Goal: Transaction & Acquisition: Purchase product/service

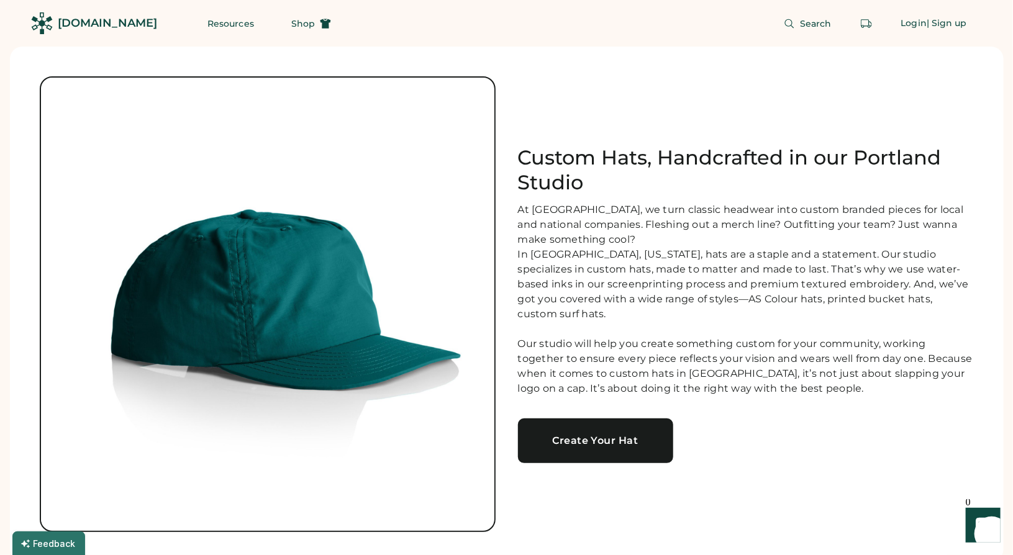
click at [598, 439] on div "Create Your Hat" at bounding box center [595, 441] width 125 height 10
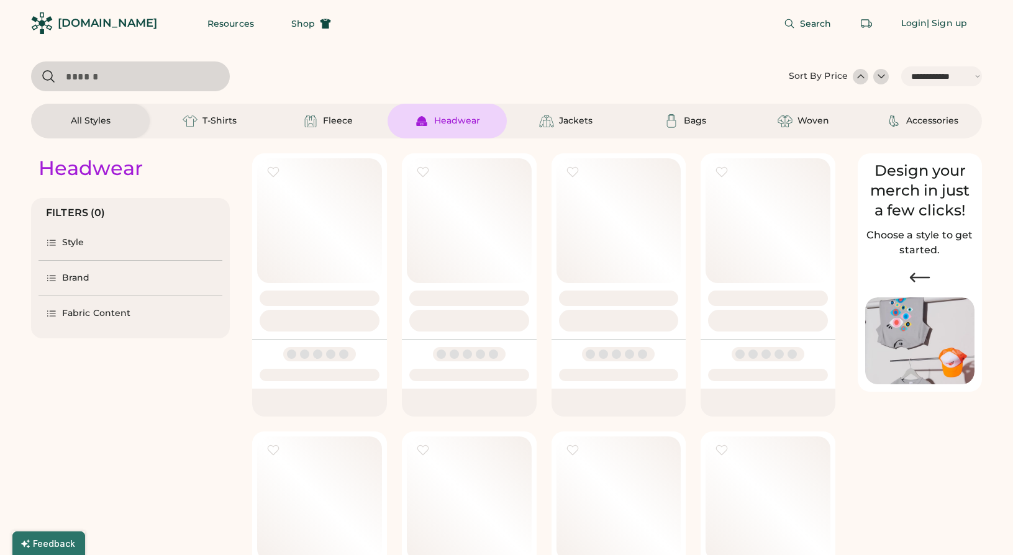
select select "*****"
select select "*"
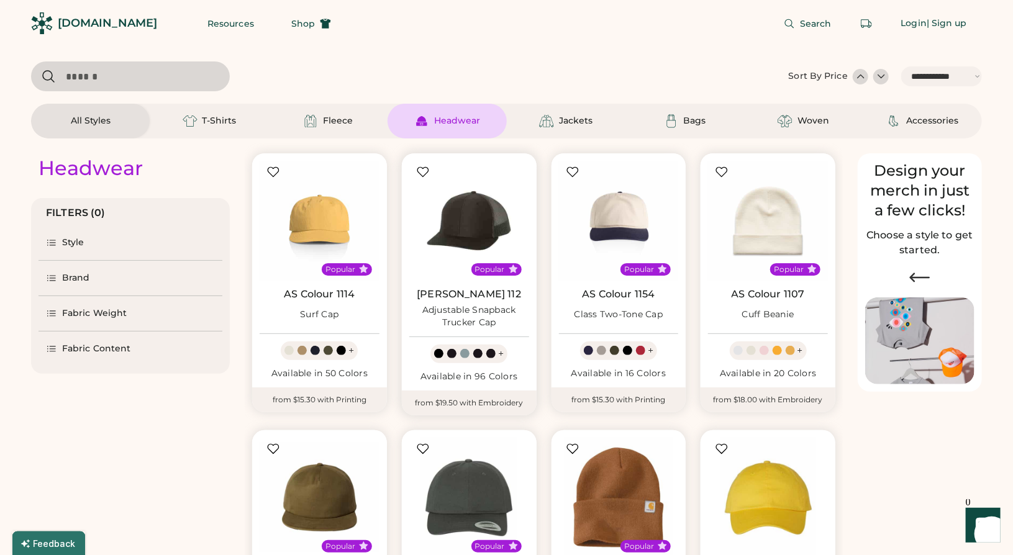
click at [468, 213] on img at bounding box center [469, 221] width 120 height 120
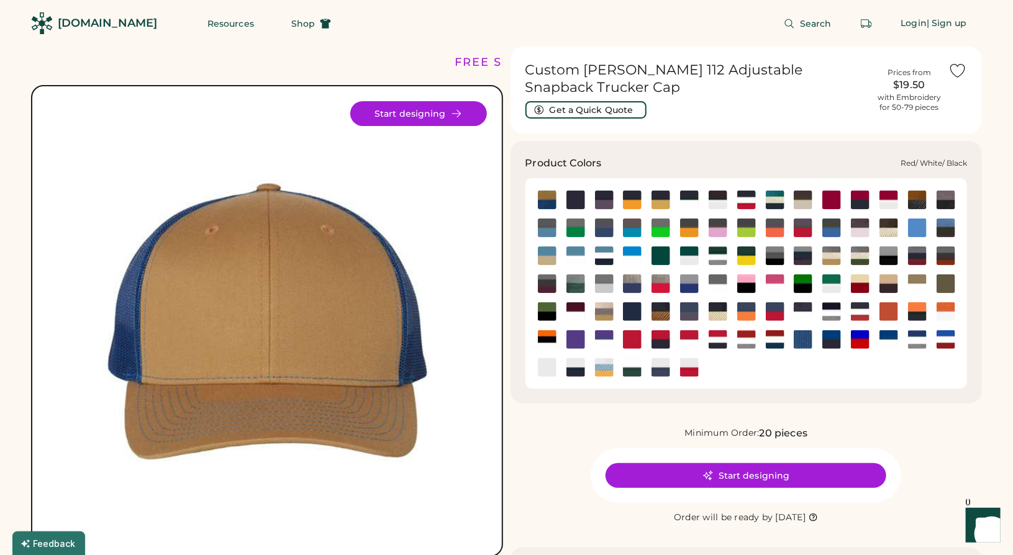
click at [715, 345] on img at bounding box center [718, 339] width 19 height 19
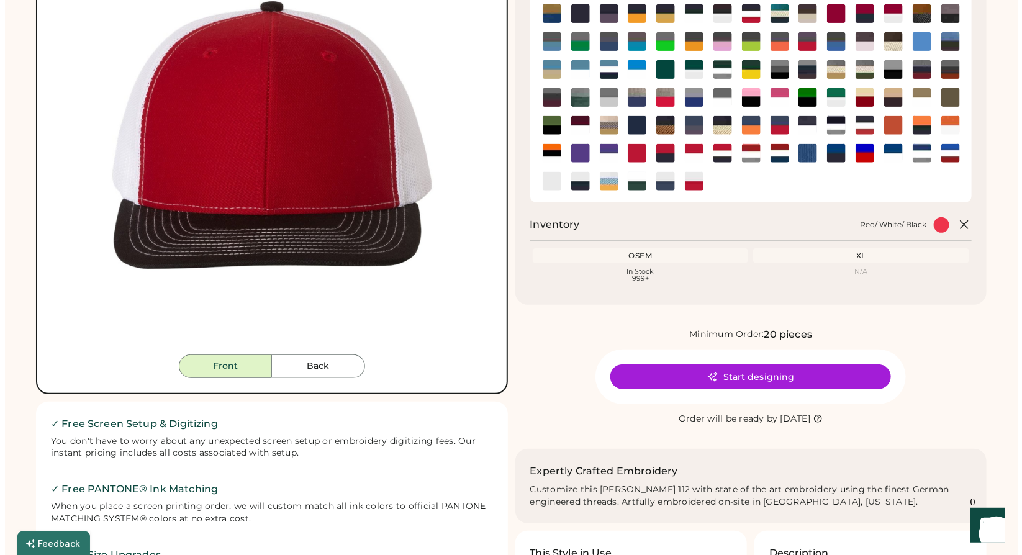
scroll to position [435, 0]
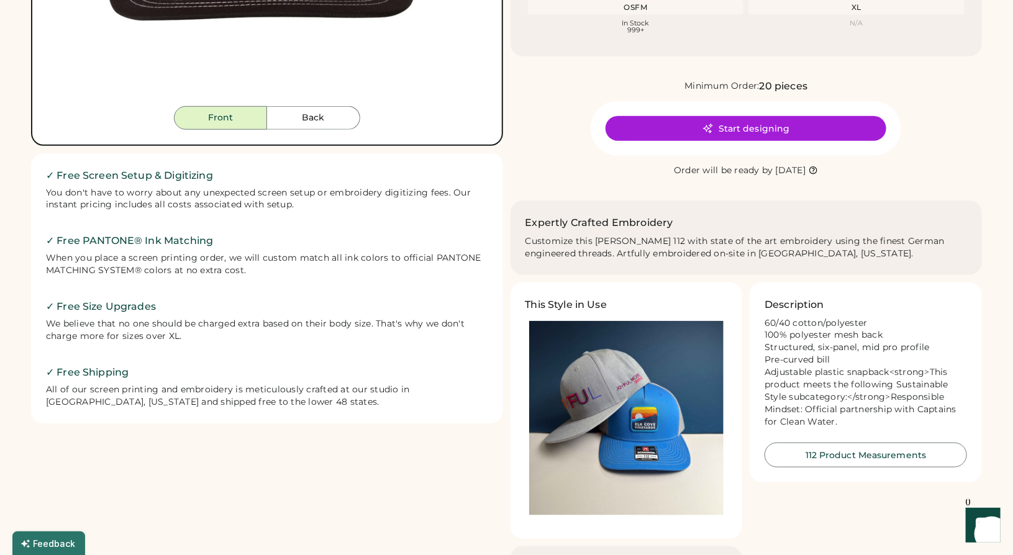
click at [611, 389] on img at bounding box center [626, 418] width 195 height 195
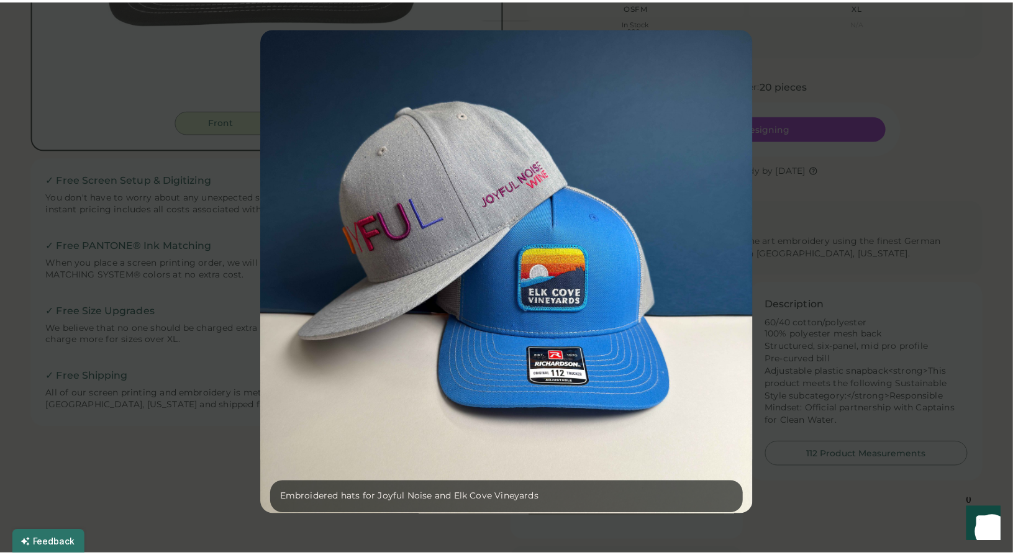
scroll to position [0, 0]
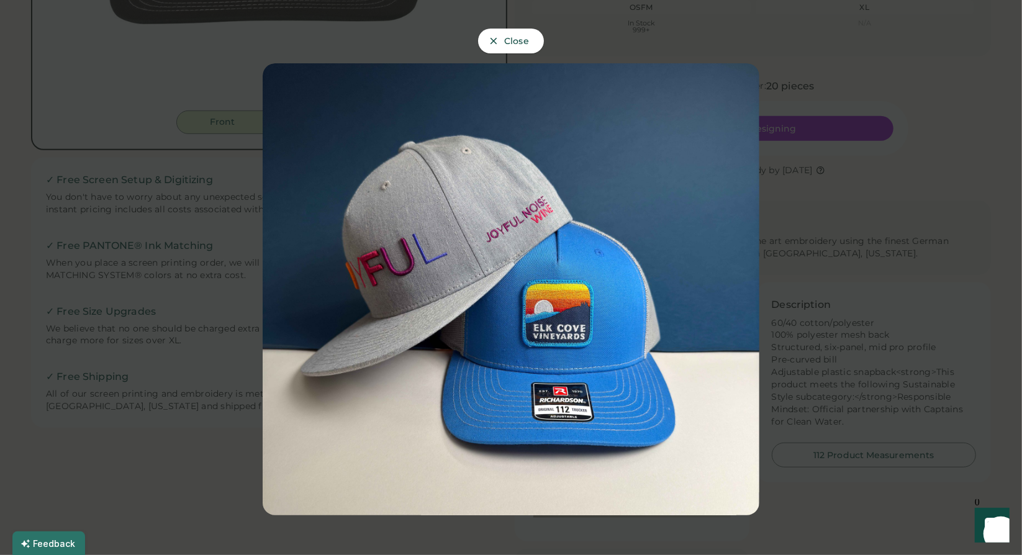
click at [916, 45] on div at bounding box center [511, 277] width 1022 height 555
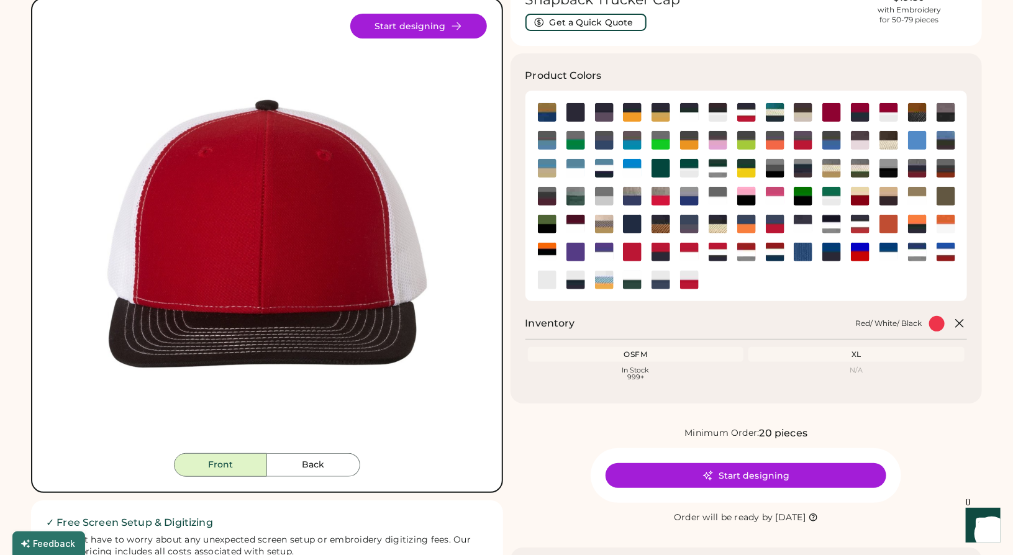
scroll to position [62, 0]
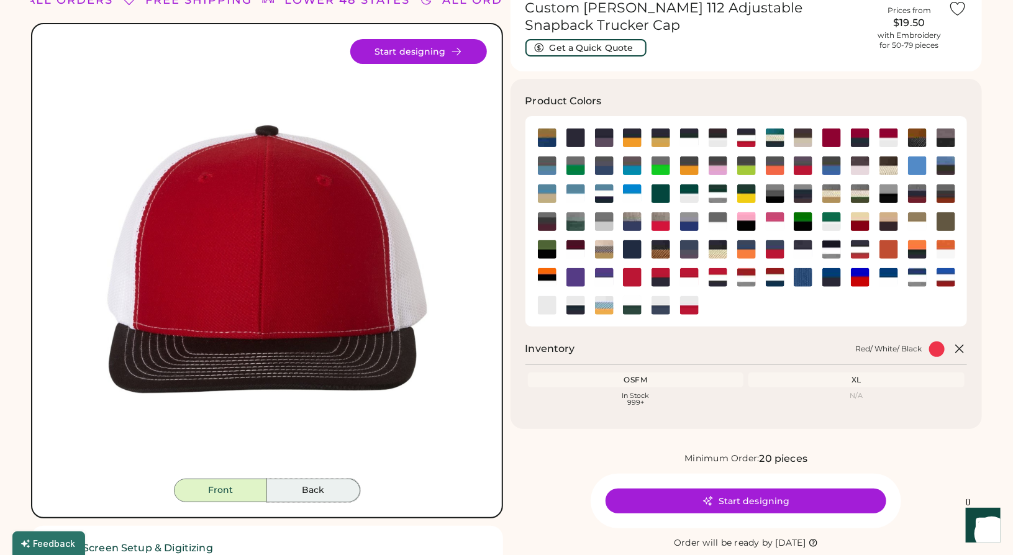
click at [301, 491] on button "Back" at bounding box center [313, 491] width 93 height 24
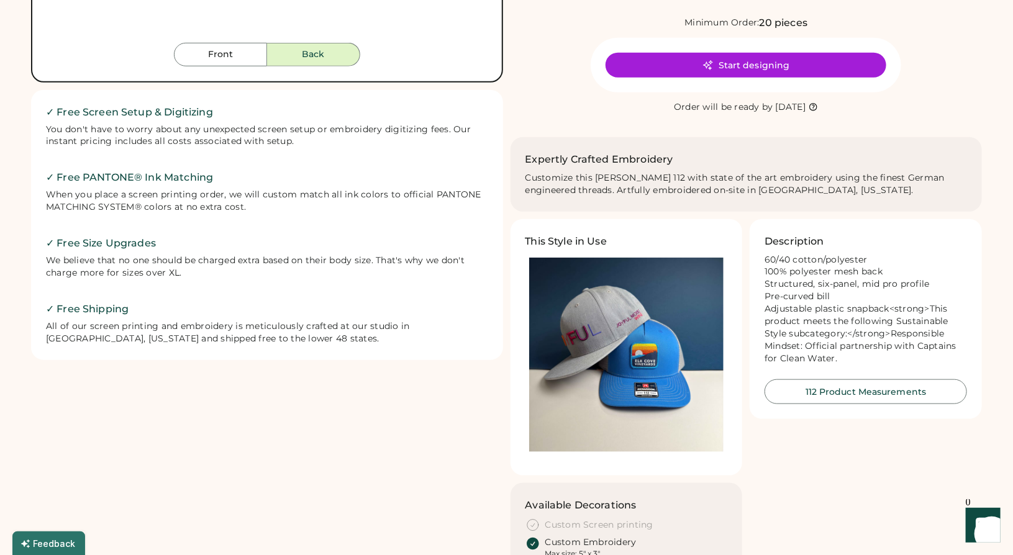
scroll to position [559, 0]
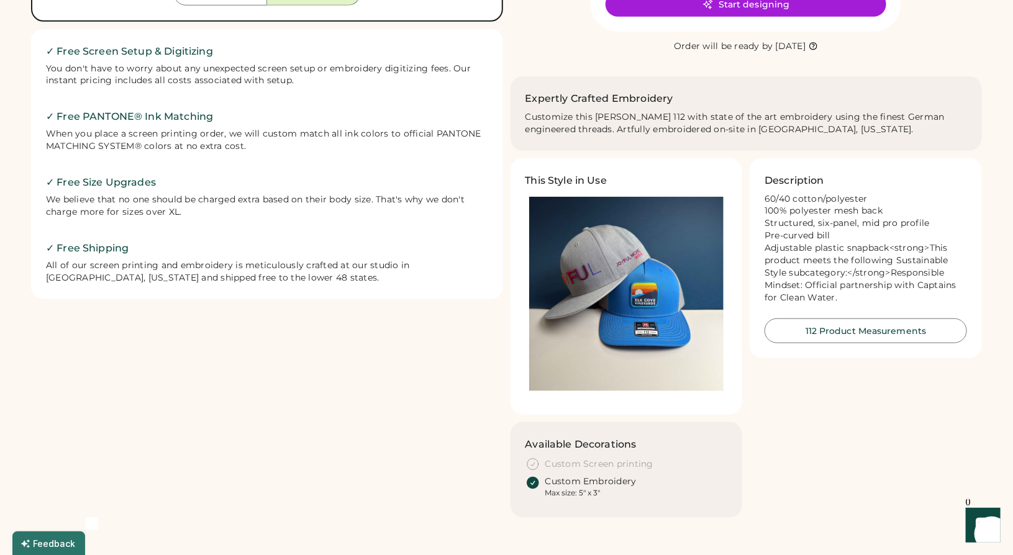
click at [599, 101] on h2 "Expertly Crafted Embroidery" at bounding box center [599, 98] width 148 height 15
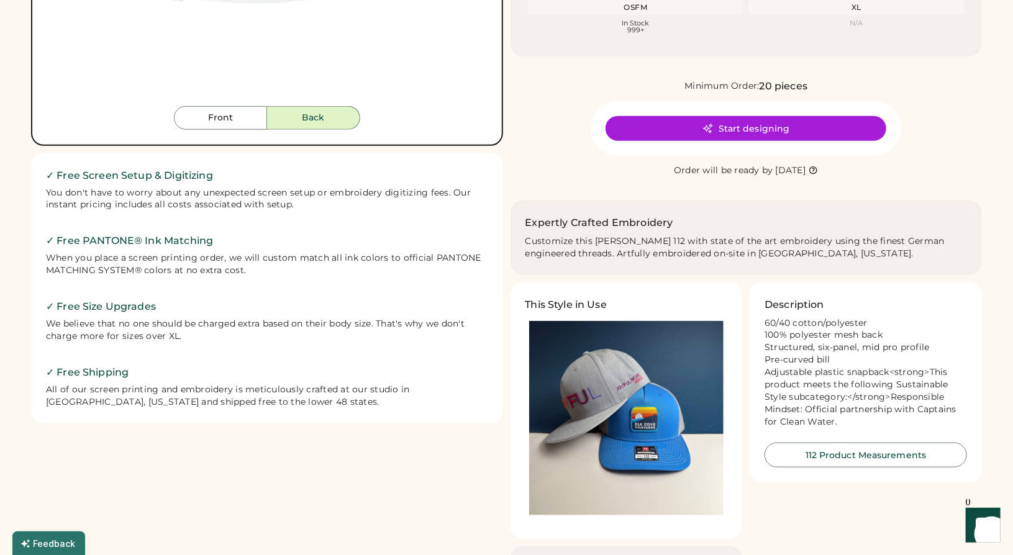
scroll to position [0, 0]
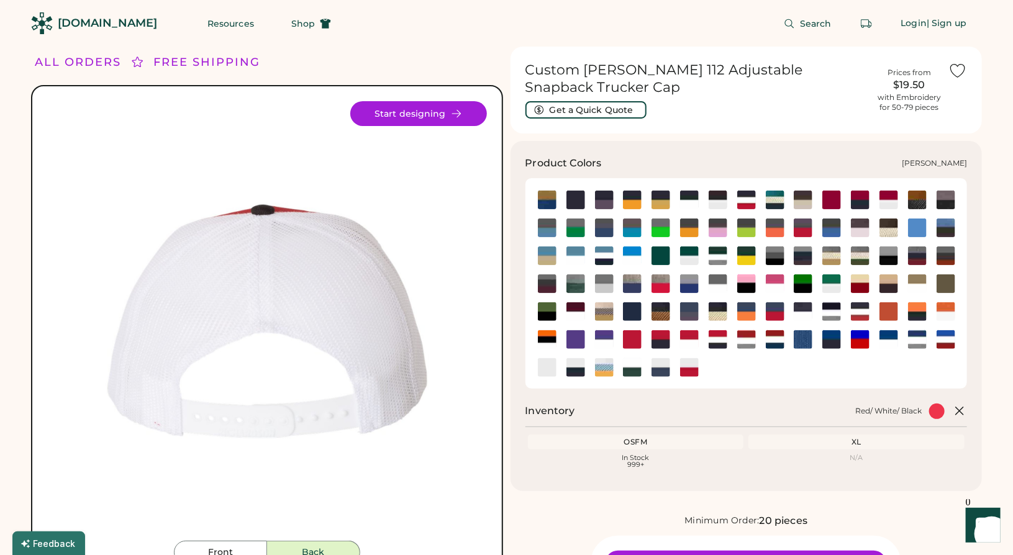
click at [947, 284] on img at bounding box center [946, 284] width 19 height 19
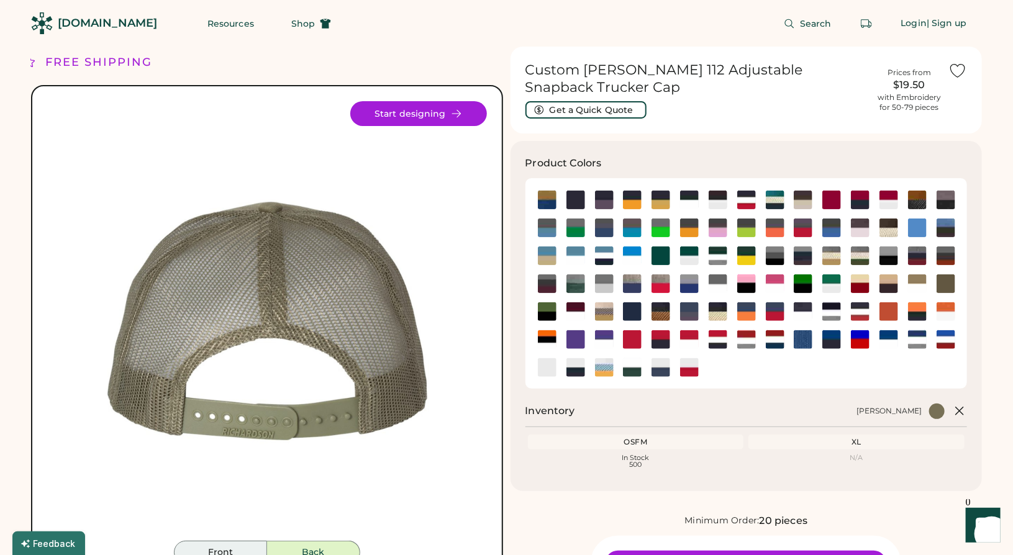
click at [234, 546] on button "Front" at bounding box center [220, 553] width 93 height 24
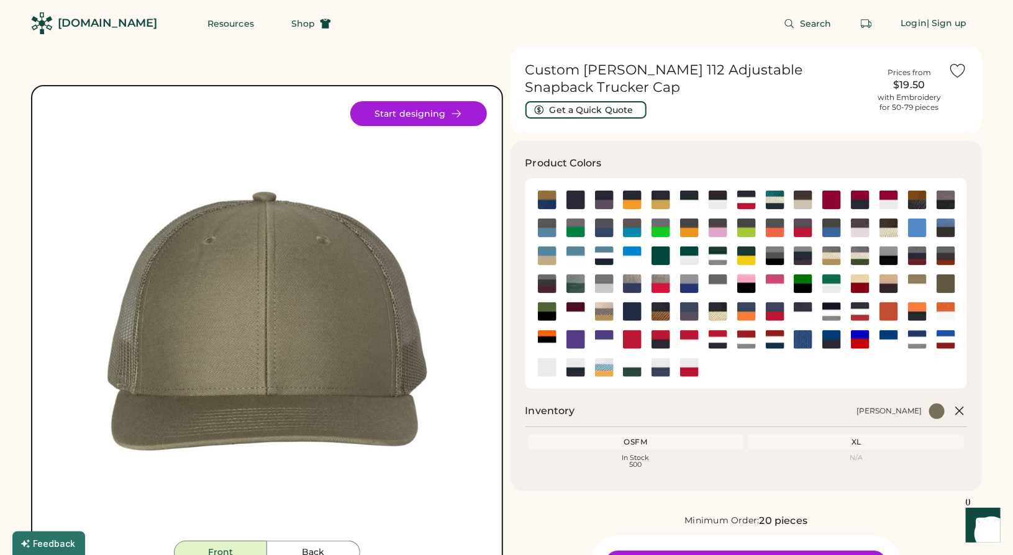
click at [81, 27] on div "[DOMAIN_NAME]" at bounding box center [107, 24] width 99 height 16
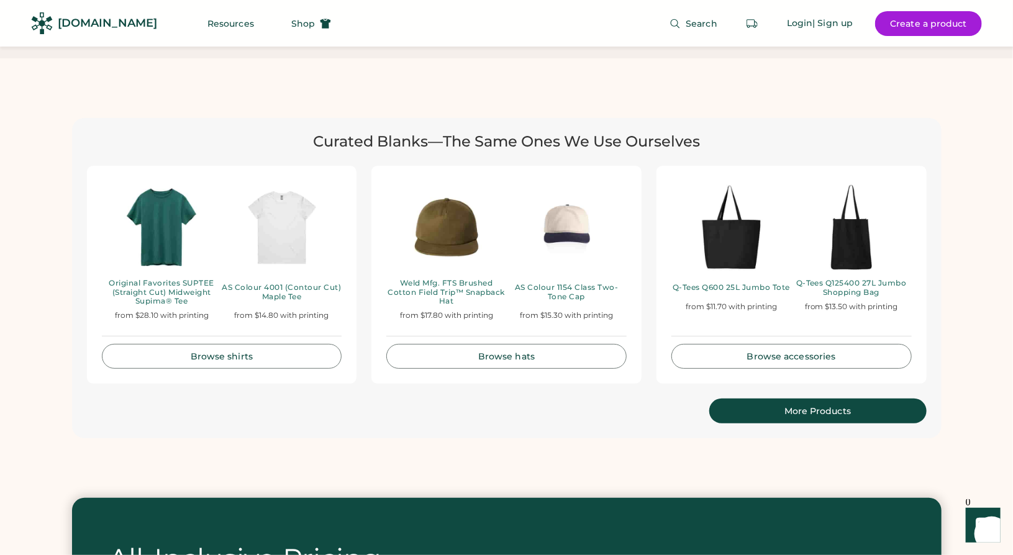
scroll to position [2547, 0]
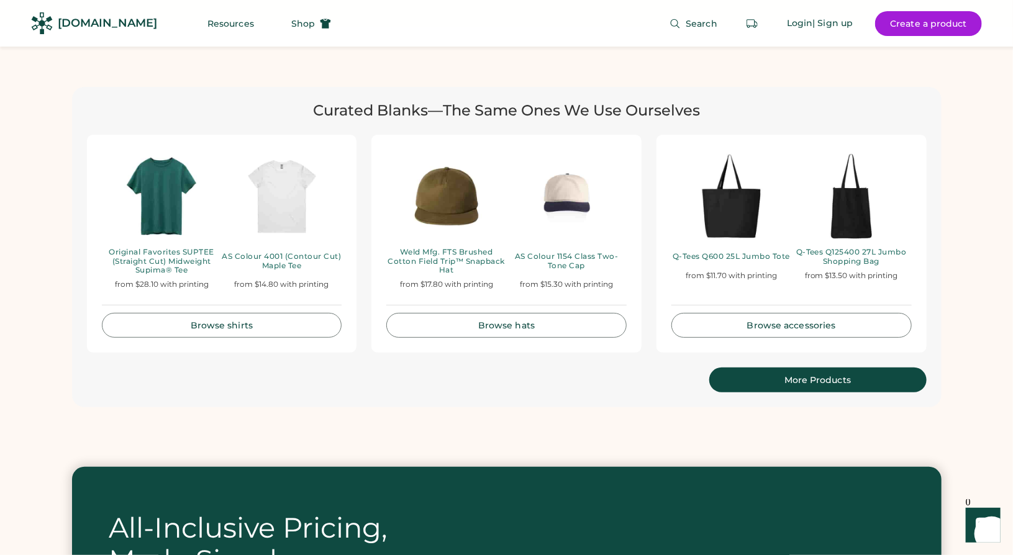
click at [503, 321] on div "Browse hats" at bounding box center [506, 325] width 209 height 9
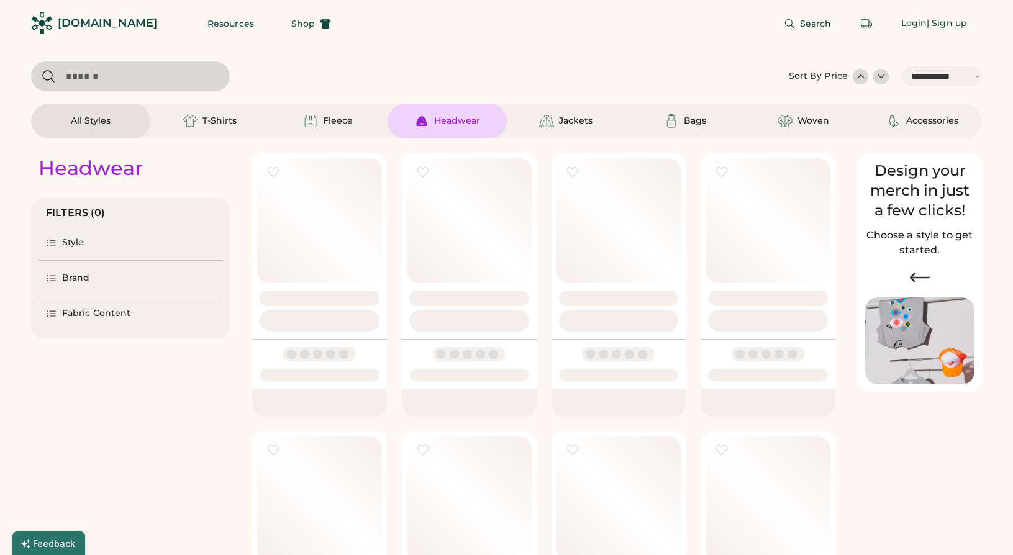
select select "*****"
select select "*"
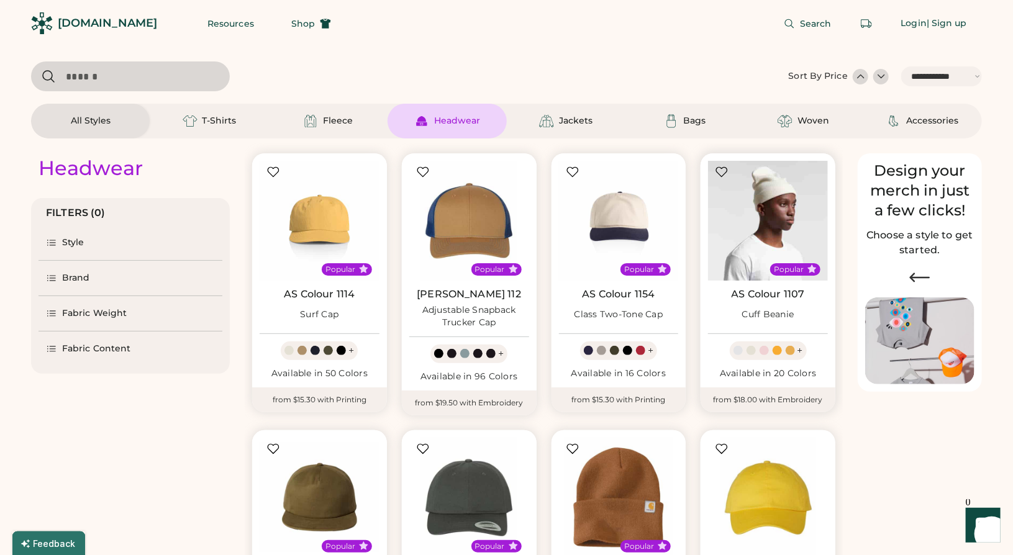
scroll to position [186, 0]
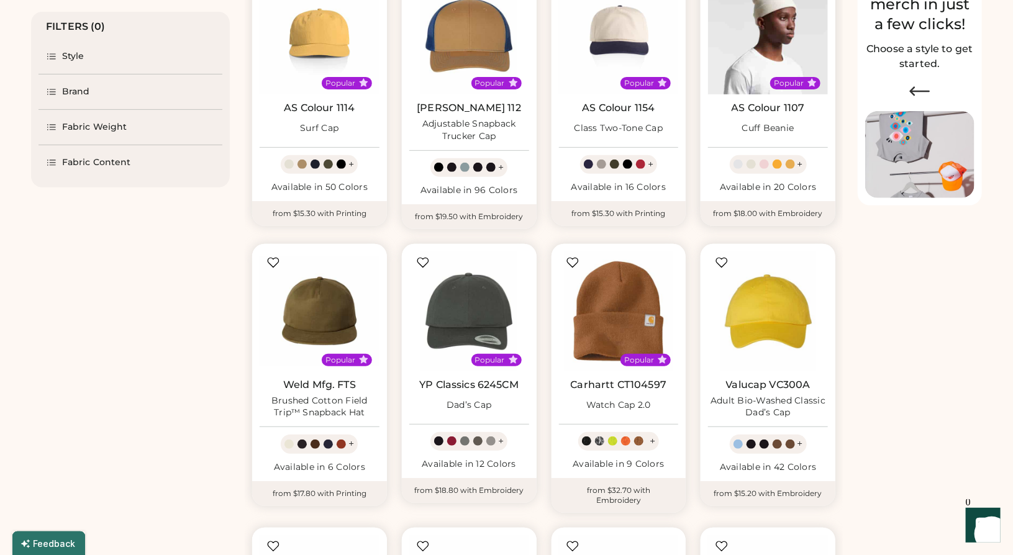
select select "*****"
select select "*"
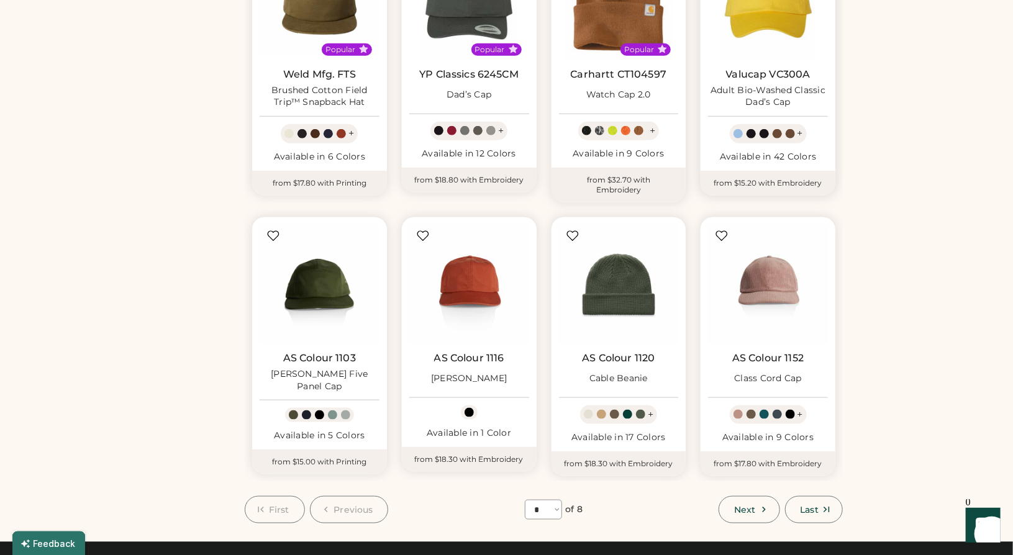
scroll to position [621, 0]
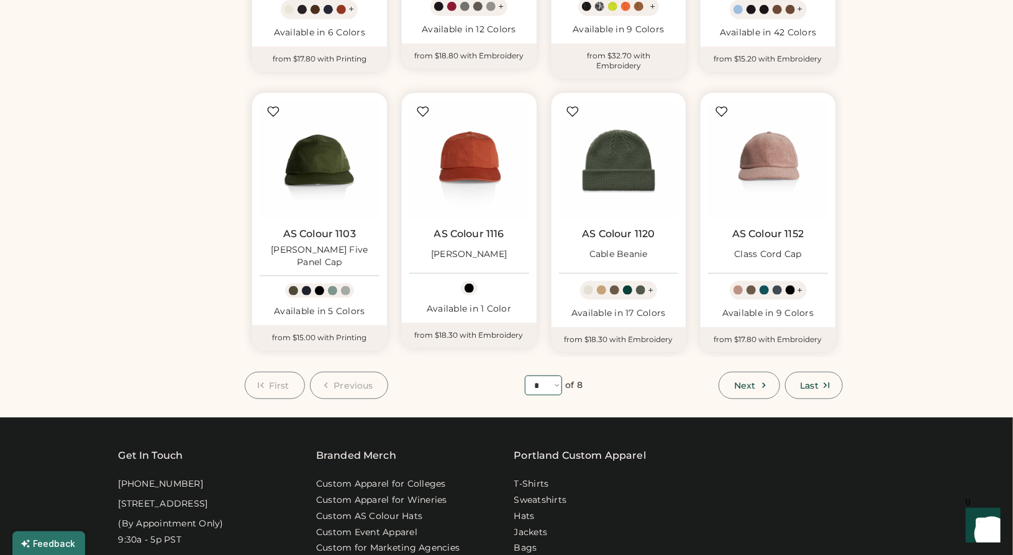
click at [560, 378] on select "**** * * * * * * * *" at bounding box center [543, 386] width 37 height 20
click at [621, 399] on div at bounding box center [794, 405] width 437 height 12
click at [555, 376] on select "**** * * * * * * * *" at bounding box center [543, 386] width 37 height 20
click at [747, 381] on span "Next" at bounding box center [744, 385] width 21 height 9
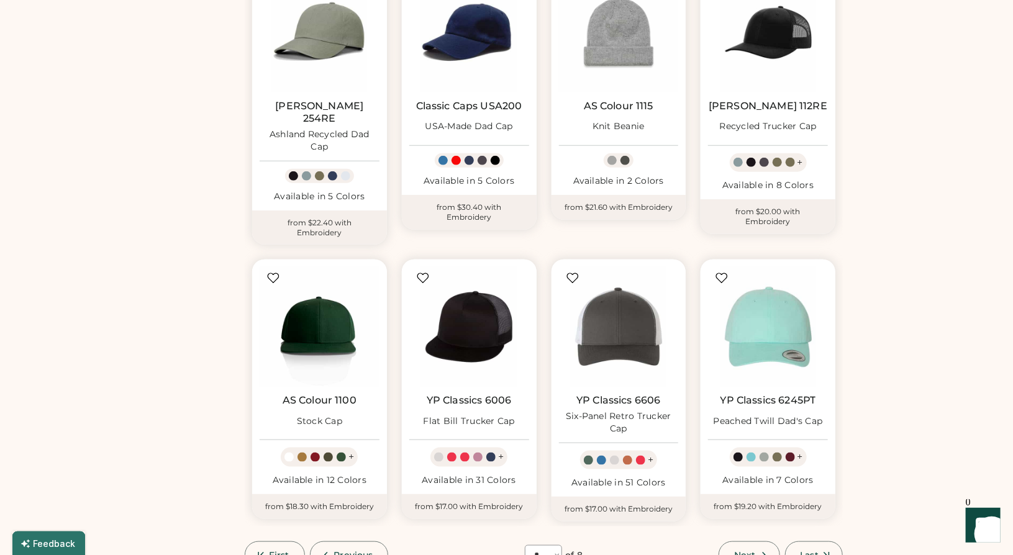
scroll to position [550, 0]
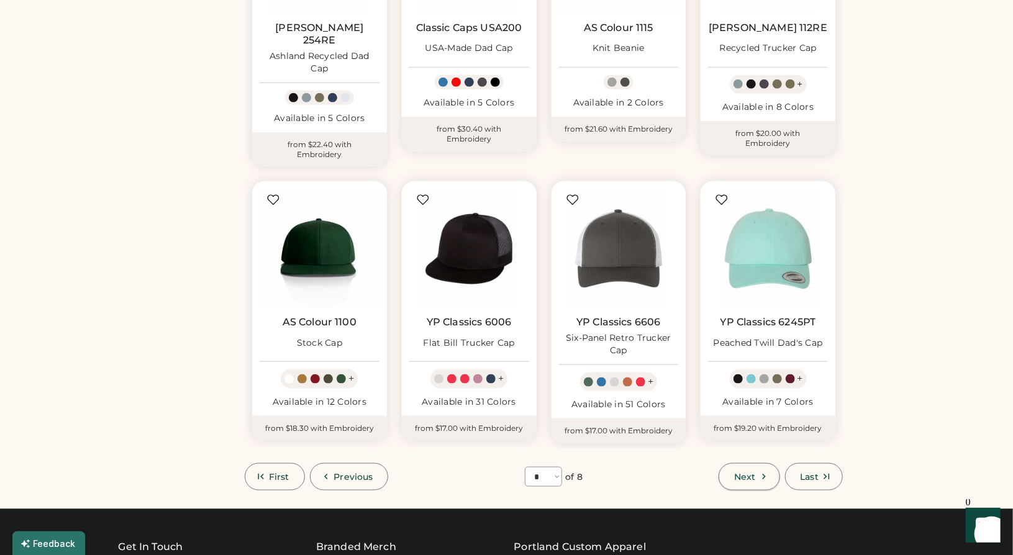
click at [760, 471] on icon at bounding box center [763, 476] width 11 height 11
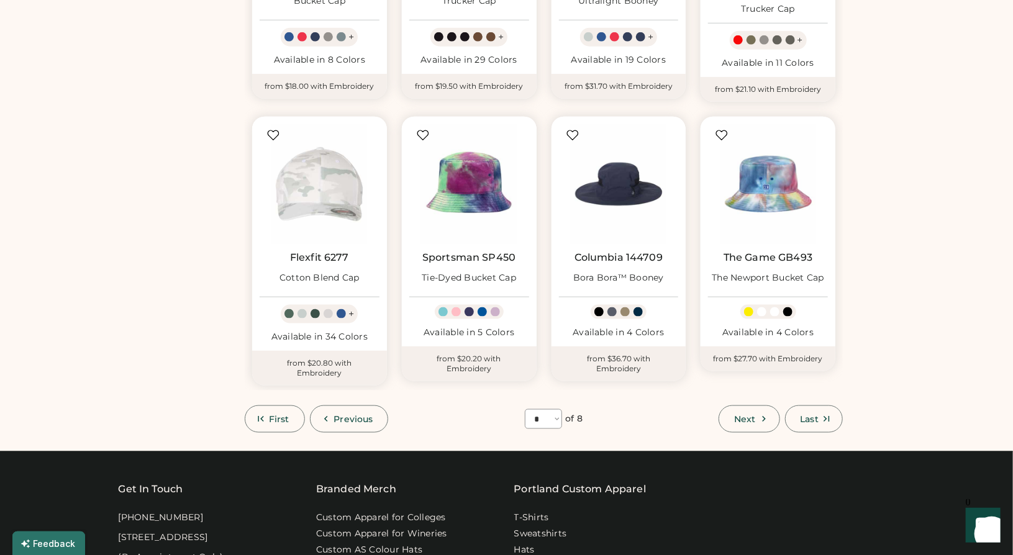
scroll to position [612, 0]
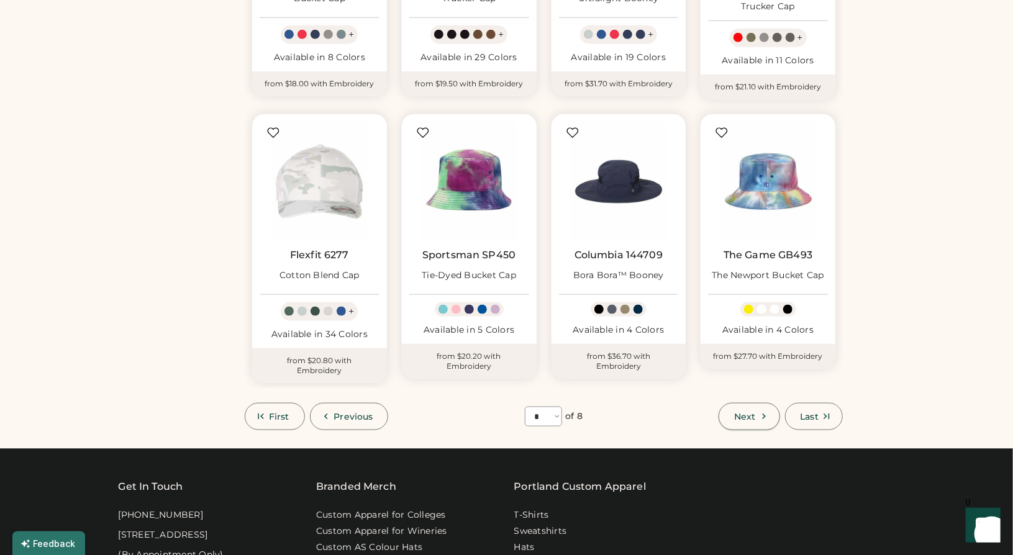
click at [768, 404] on button "Next" at bounding box center [749, 416] width 61 height 27
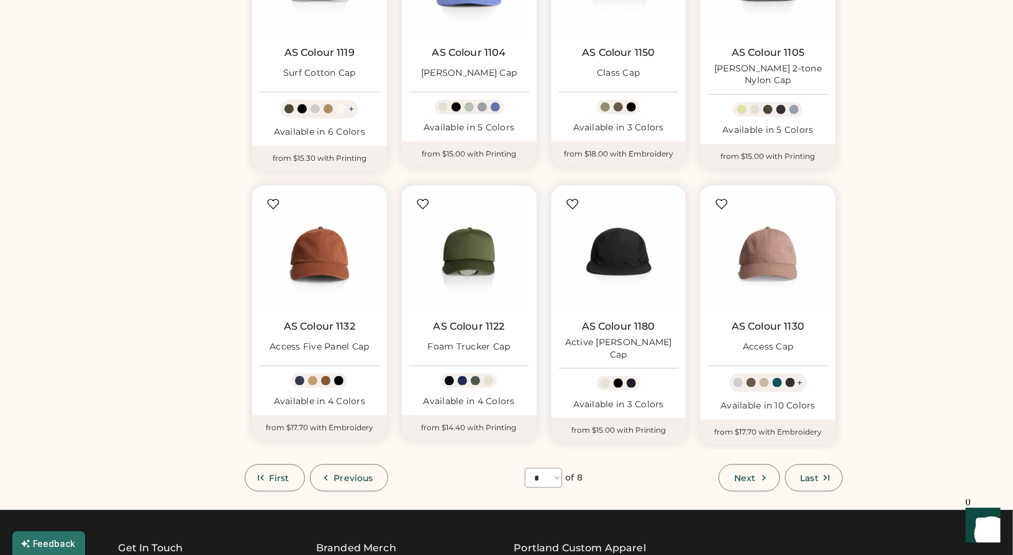
scroll to position [612, 0]
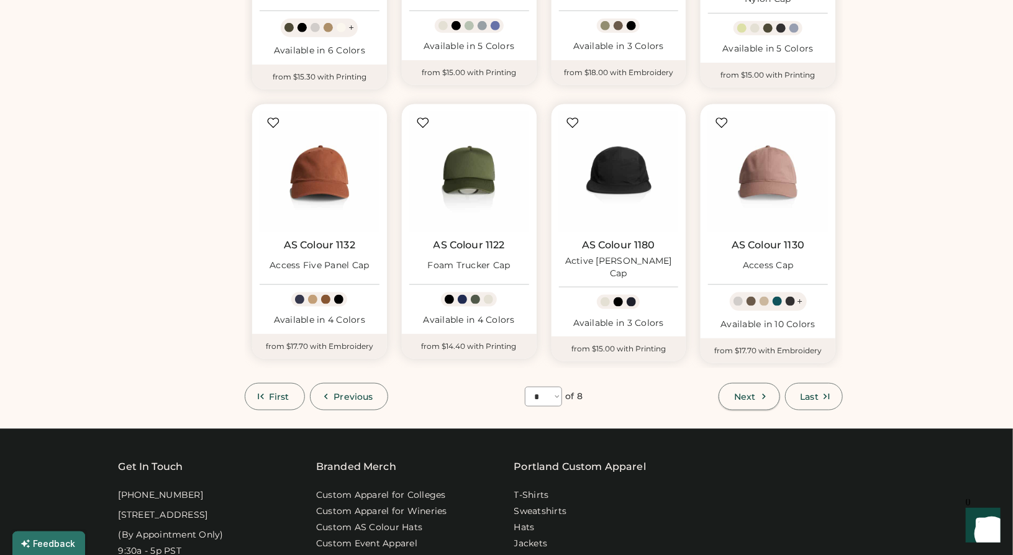
click at [751, 398] on span "Next" at bounding box center [744, 397] width 21 height 9
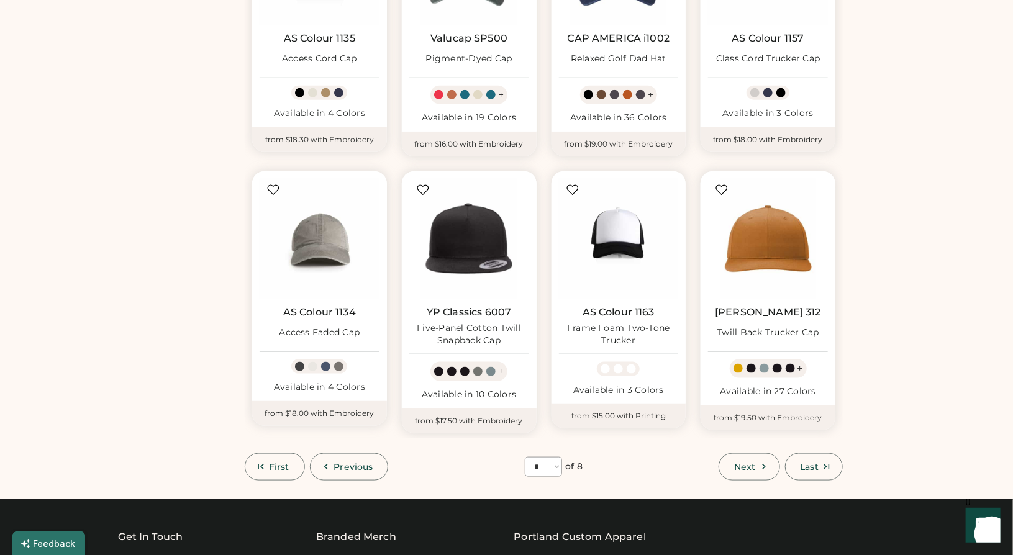
scroll to position [550, 0]
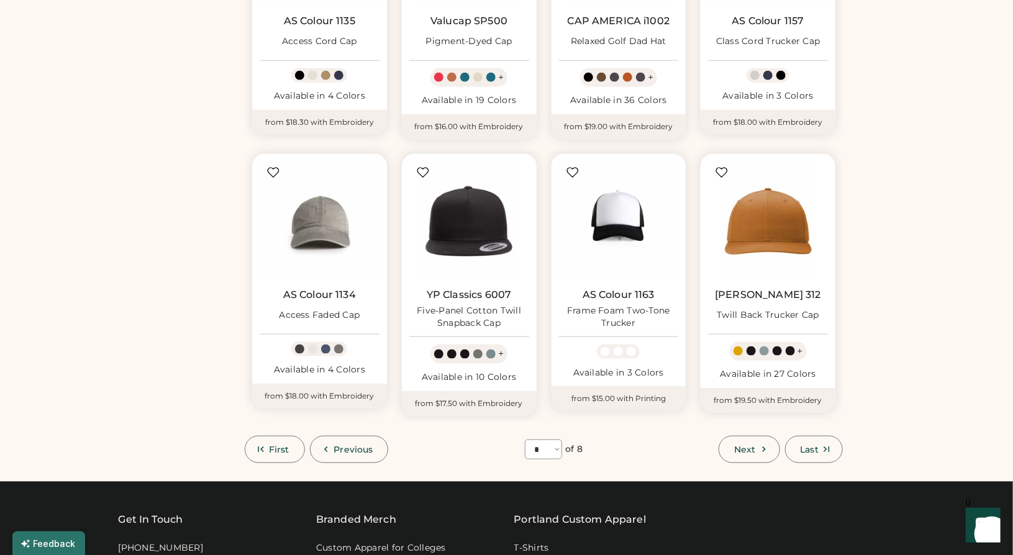
click at [739, 448] on span "Next" at bounding box center [744, 449] width 21 height 9
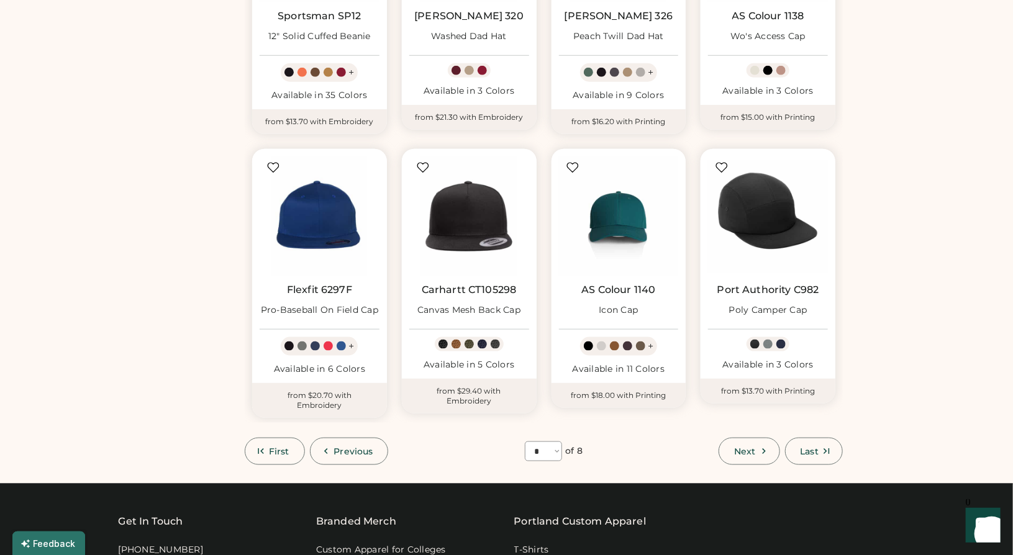
scroll to position [675, 0]
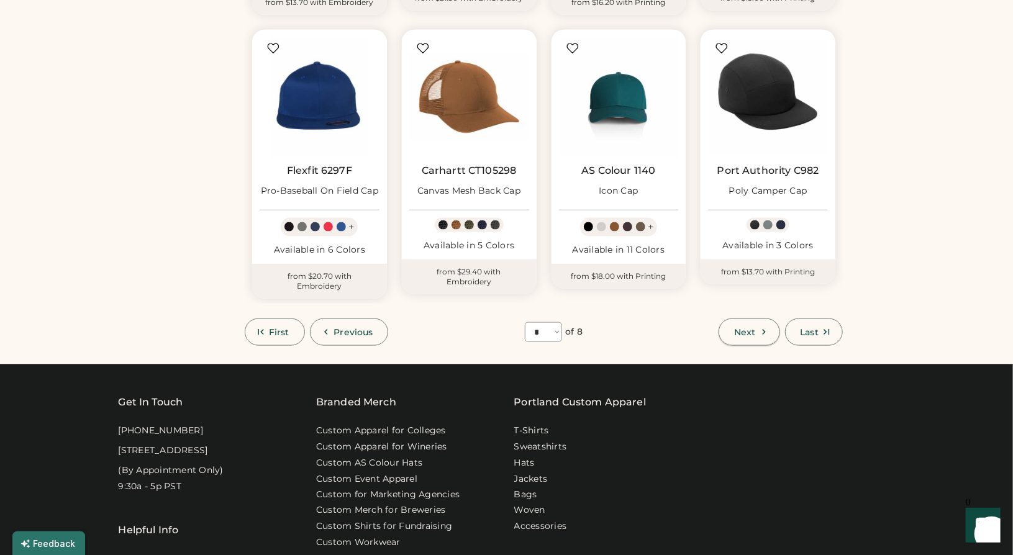
click at [741, 328] on span "Next" at bounding box center [744, 332] width 21 height 9
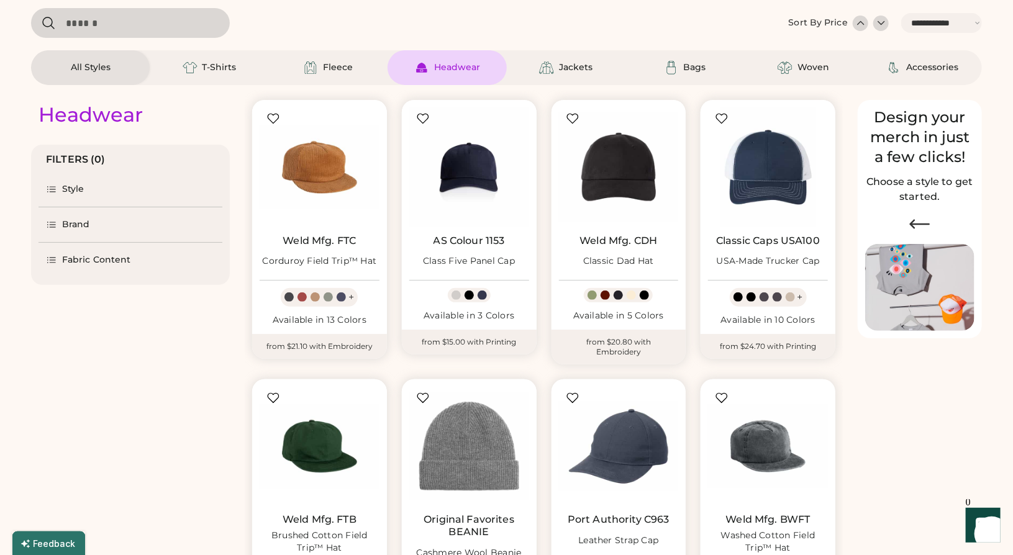
click at [104, 230] on div "Brand" at bounding box center [131, 224] width 184 height 35
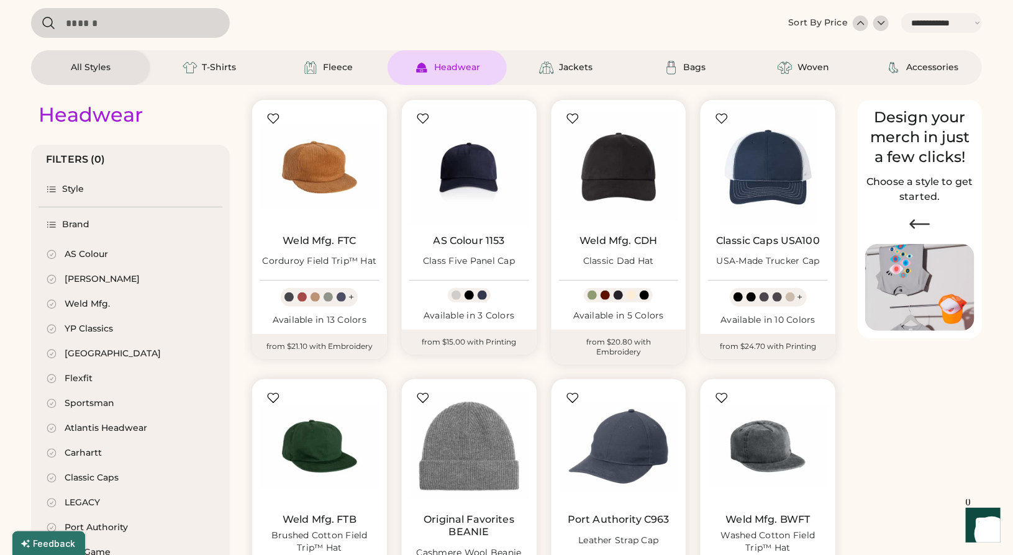
click at [69, 228] on div "Brand" at bounding box center [76, 225] width 28 height 12
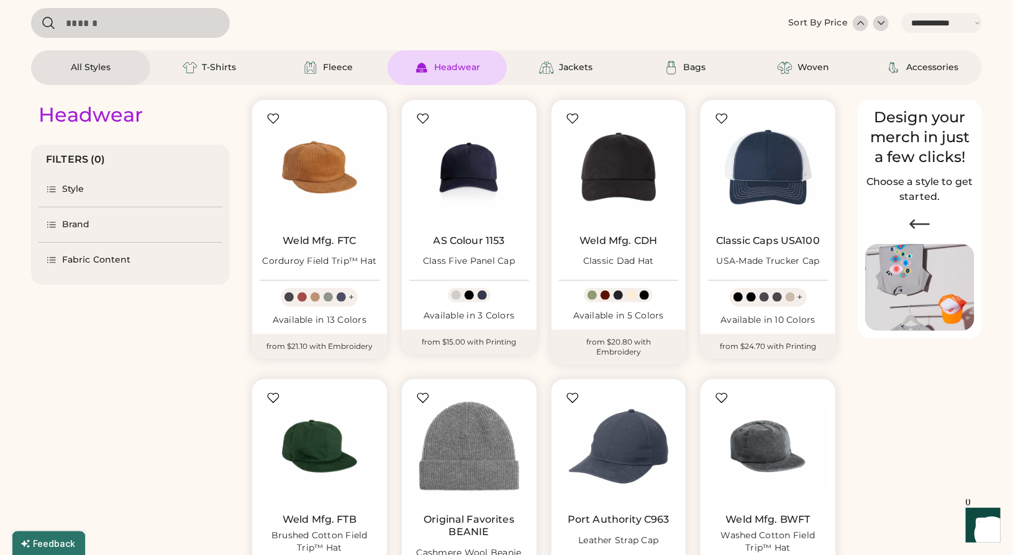
click at [69, 228] on div "Brand" at bounding box center [76, 225] width 28 height 12
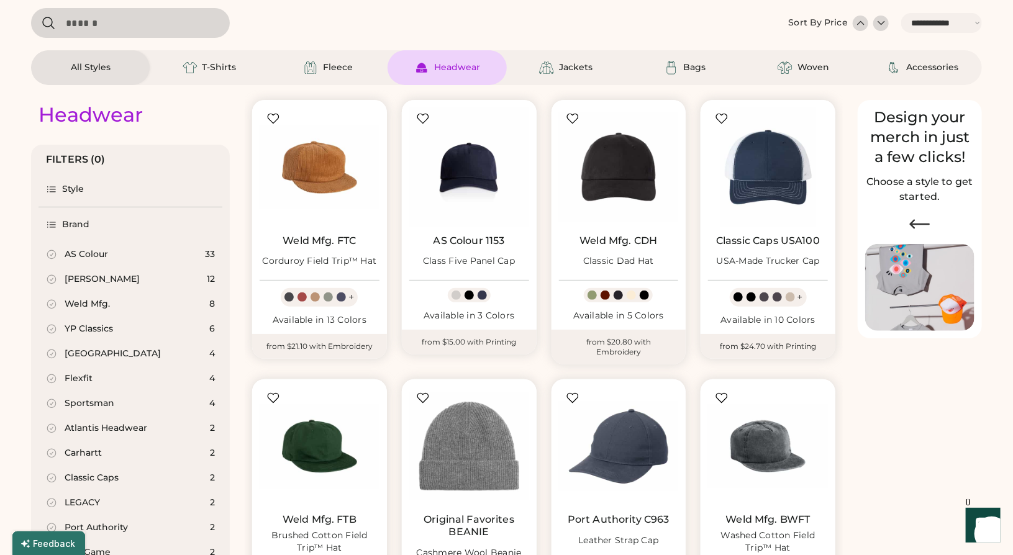
click at [98, 273] on div "Richardson" at bounding box center [102, 279] width 75 height 12
select select "*"
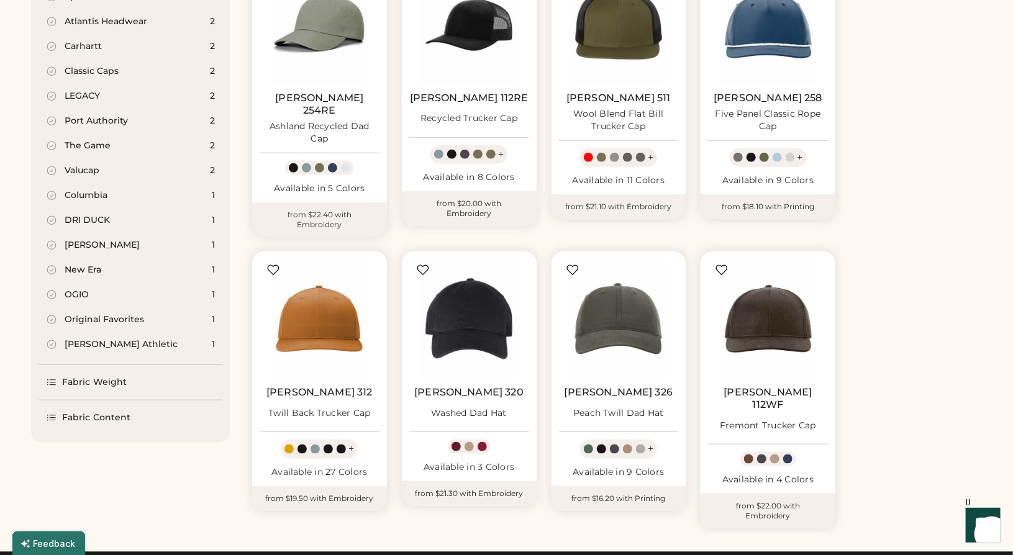
scroll to position [488, 0]
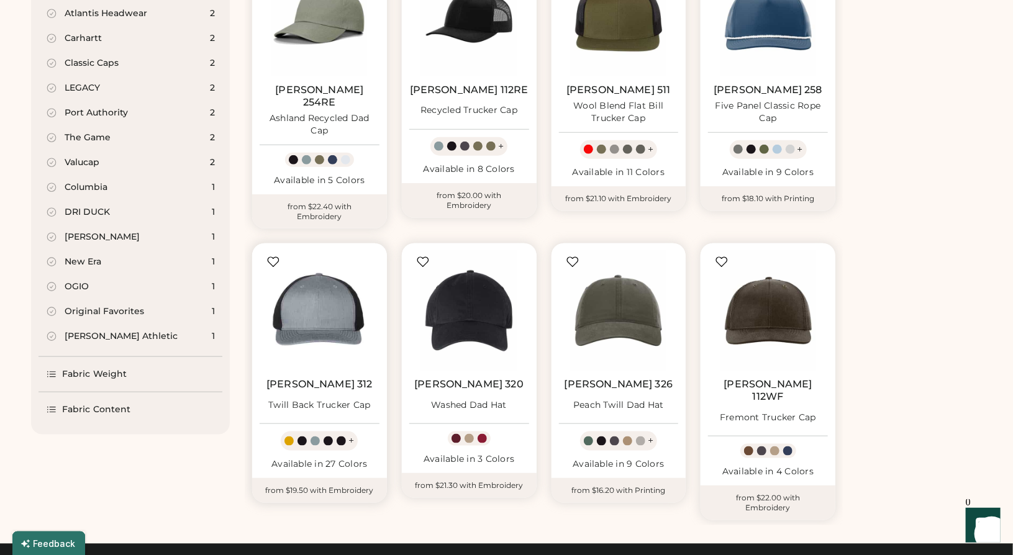
click at [310, 280] on img at bounding box center [320, 311] width 120 height 120
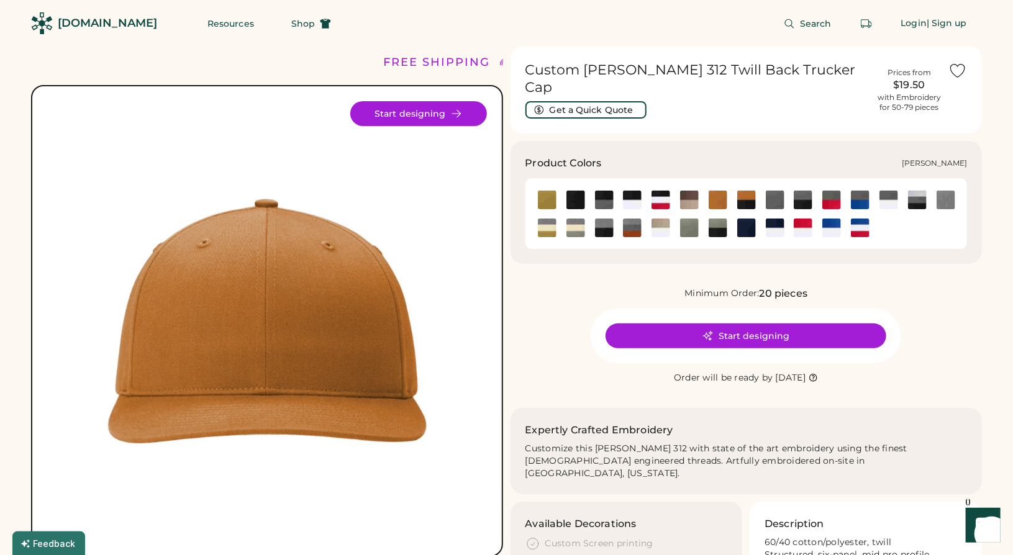
click at [689, 224] on img at bounding box center [689, 228] width 19 height 19
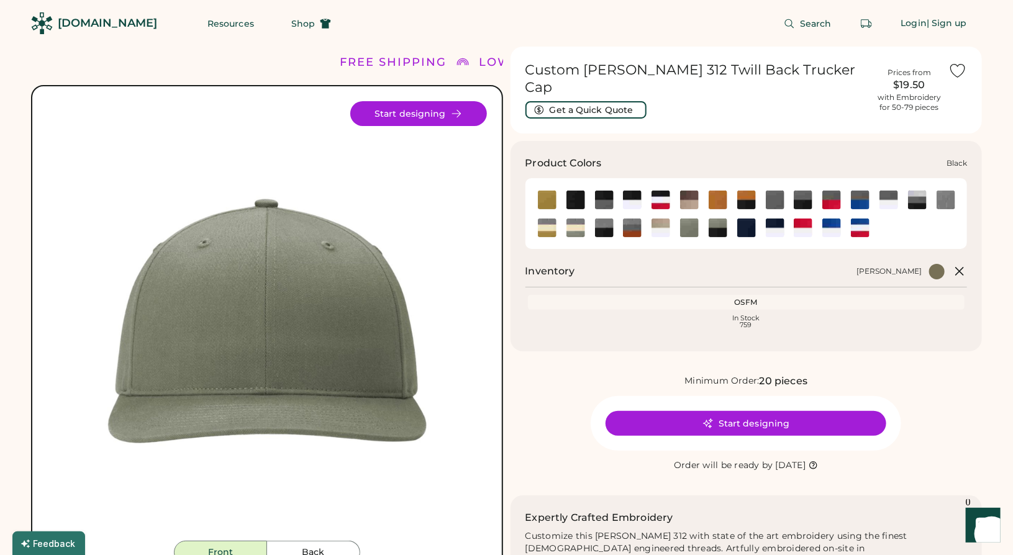
click at [578, 191] on img at bounding box center [575, 200] width 19 height 19
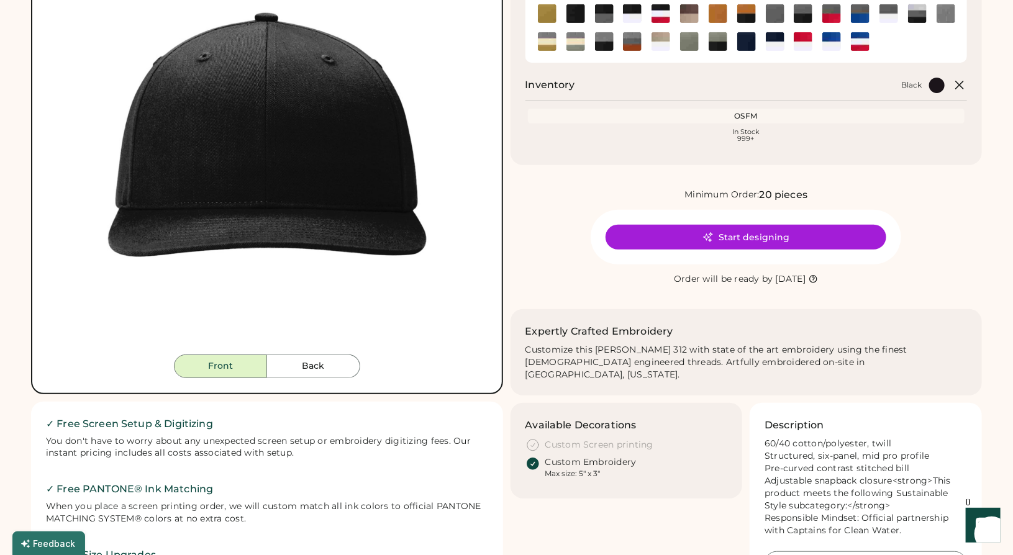
scroll to position [373, 0]
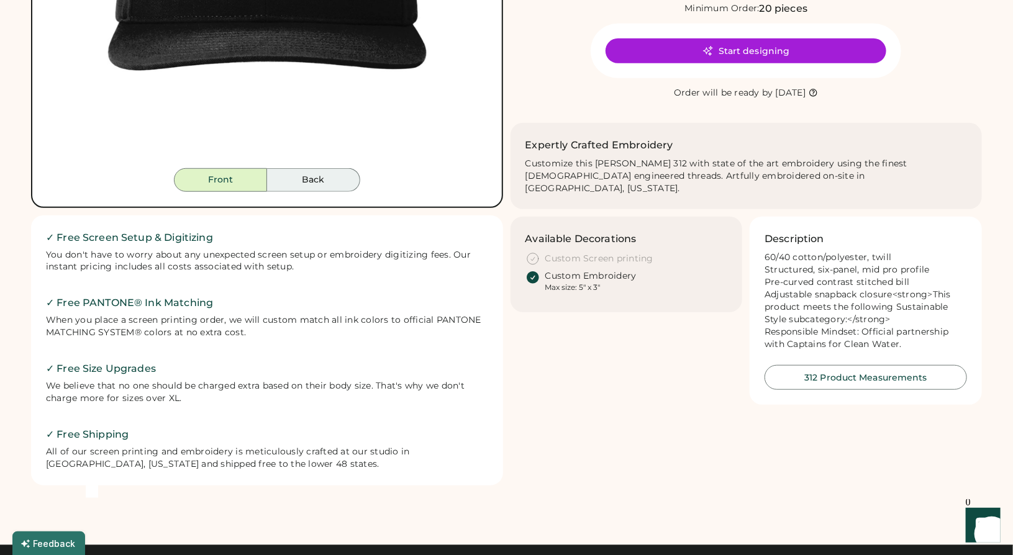
click at [310, 178] on button "Back" at bounding box center [313, 180] width 93 height 24
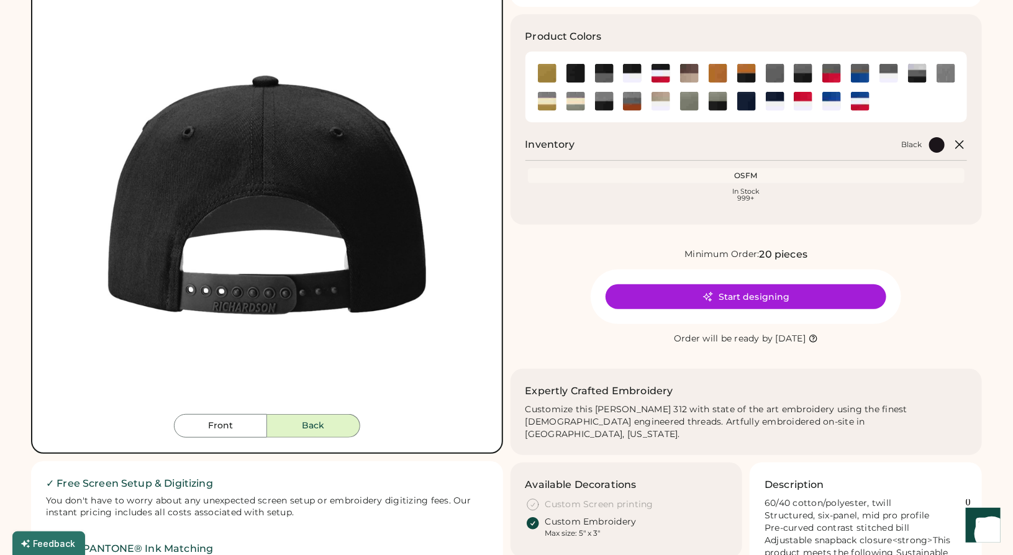
scroll to position [124, 0]
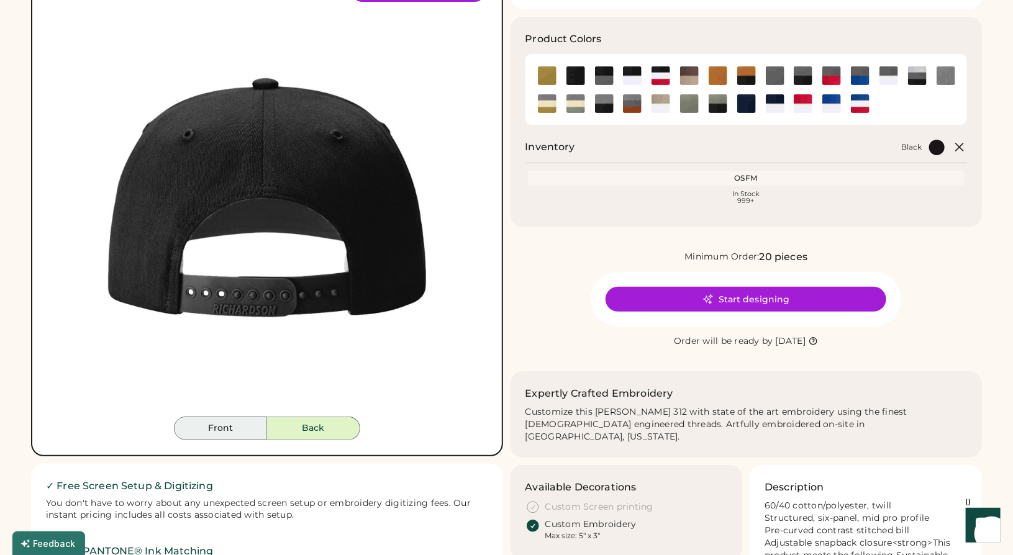
click at [235, 433] on button "Front" at bounding box center [220, 429] width 93 height 24
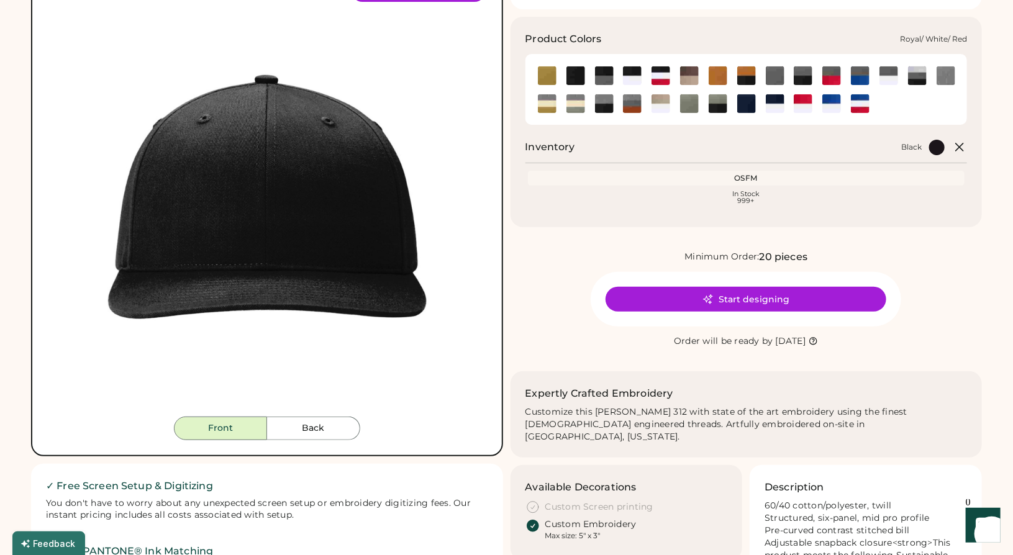
click at [862, 94] on img at bounding box center [860, 103] width 19 height 19
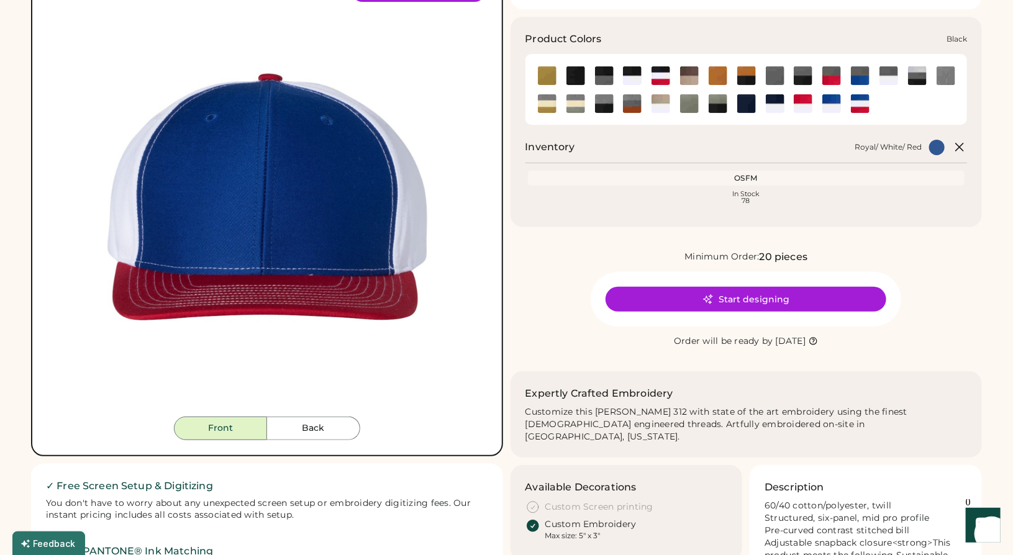
click at [576, 66] on img at bounding box center [575, 75] width 19 height 19
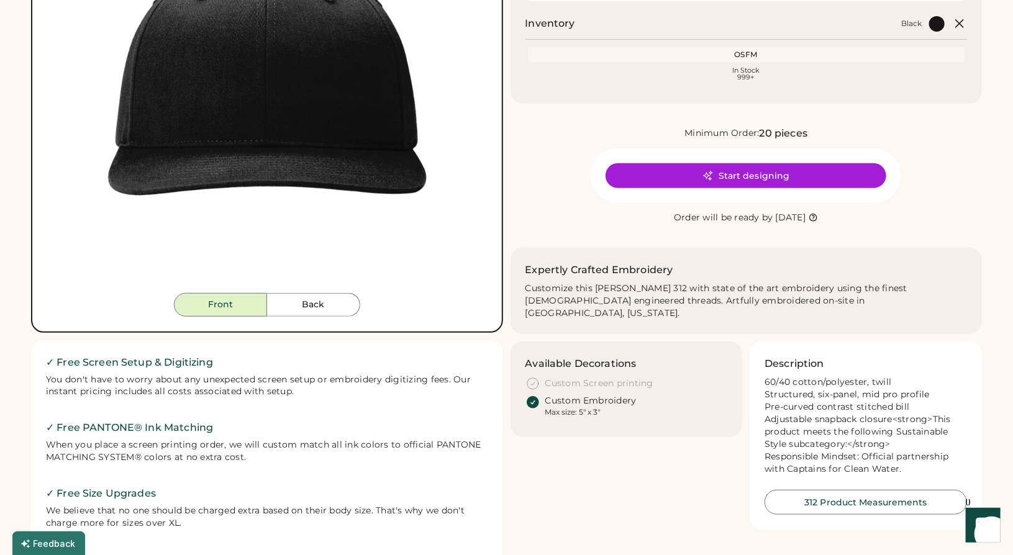
scroll to position [62, 0]
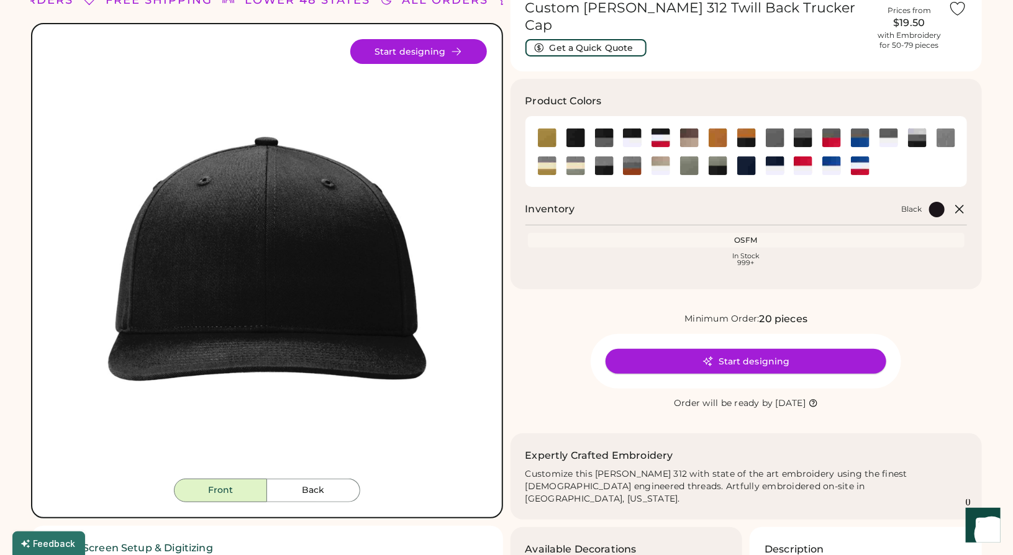
click at [771, 357] on button "Start designing" at bounding box center [746, 361] width 281 height 25
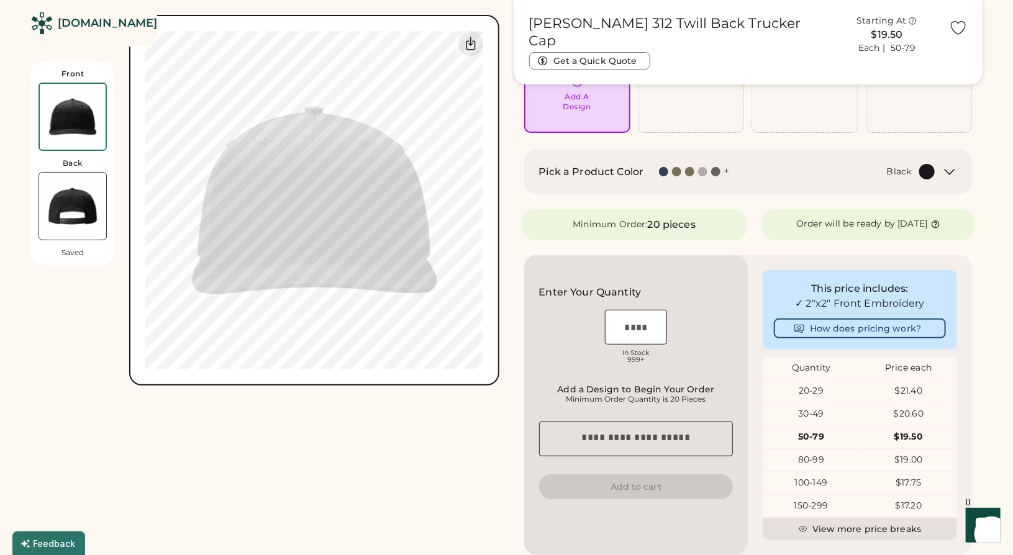
scroll to position [124, 0]
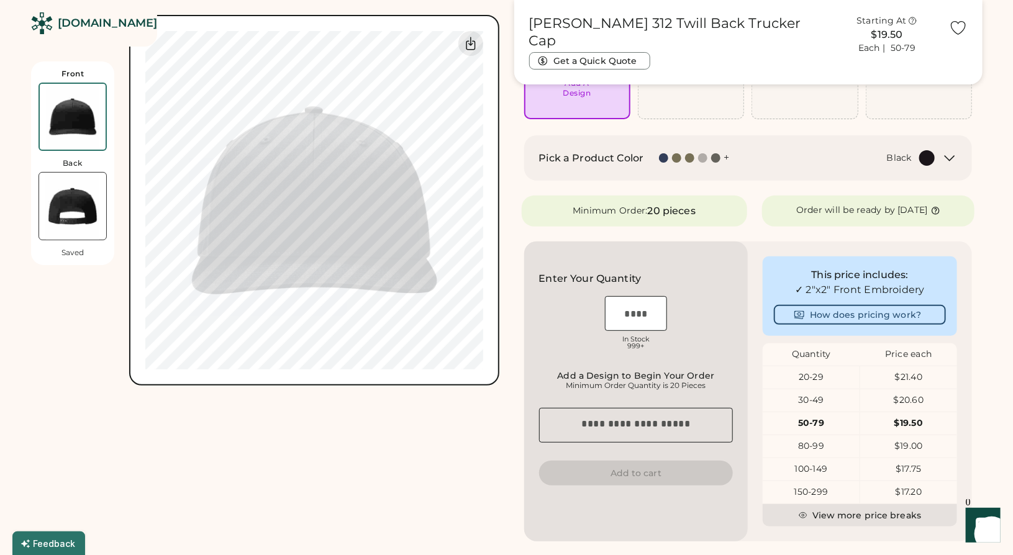
click at [820, 379] on div "20-29" at bounding box center [811, 377] width 97 height 12
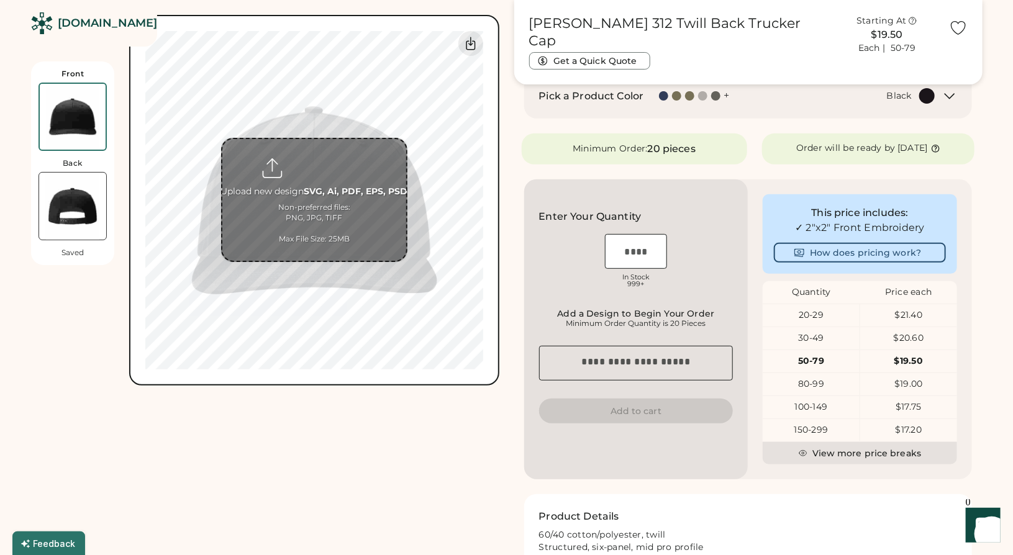
scroll to position [0, 0]
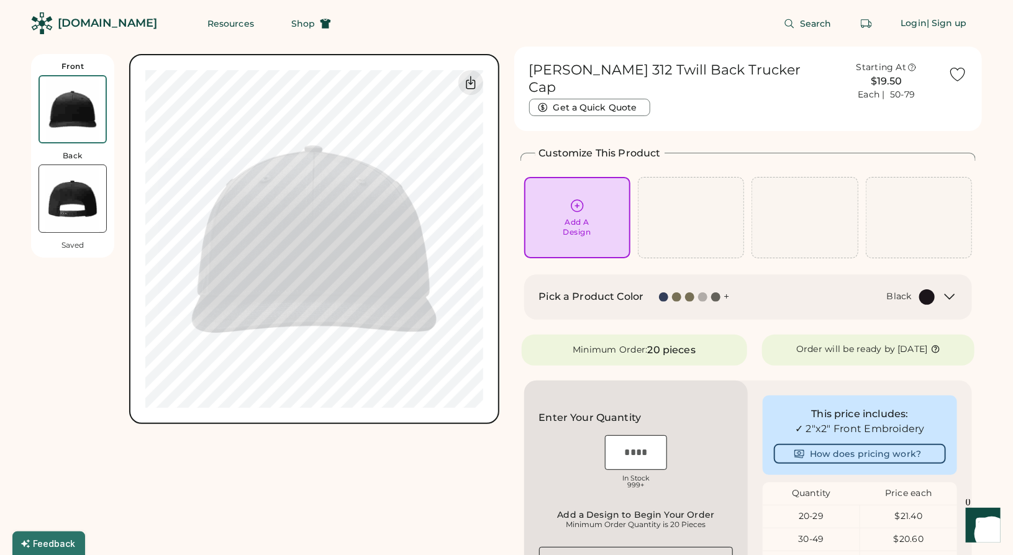
click at [109, 21] on div "[DOMAIN_NAME]" at bounding box center [107, 24] width 99 height 16
